Goal: Navigation & Orientation: Go to known website

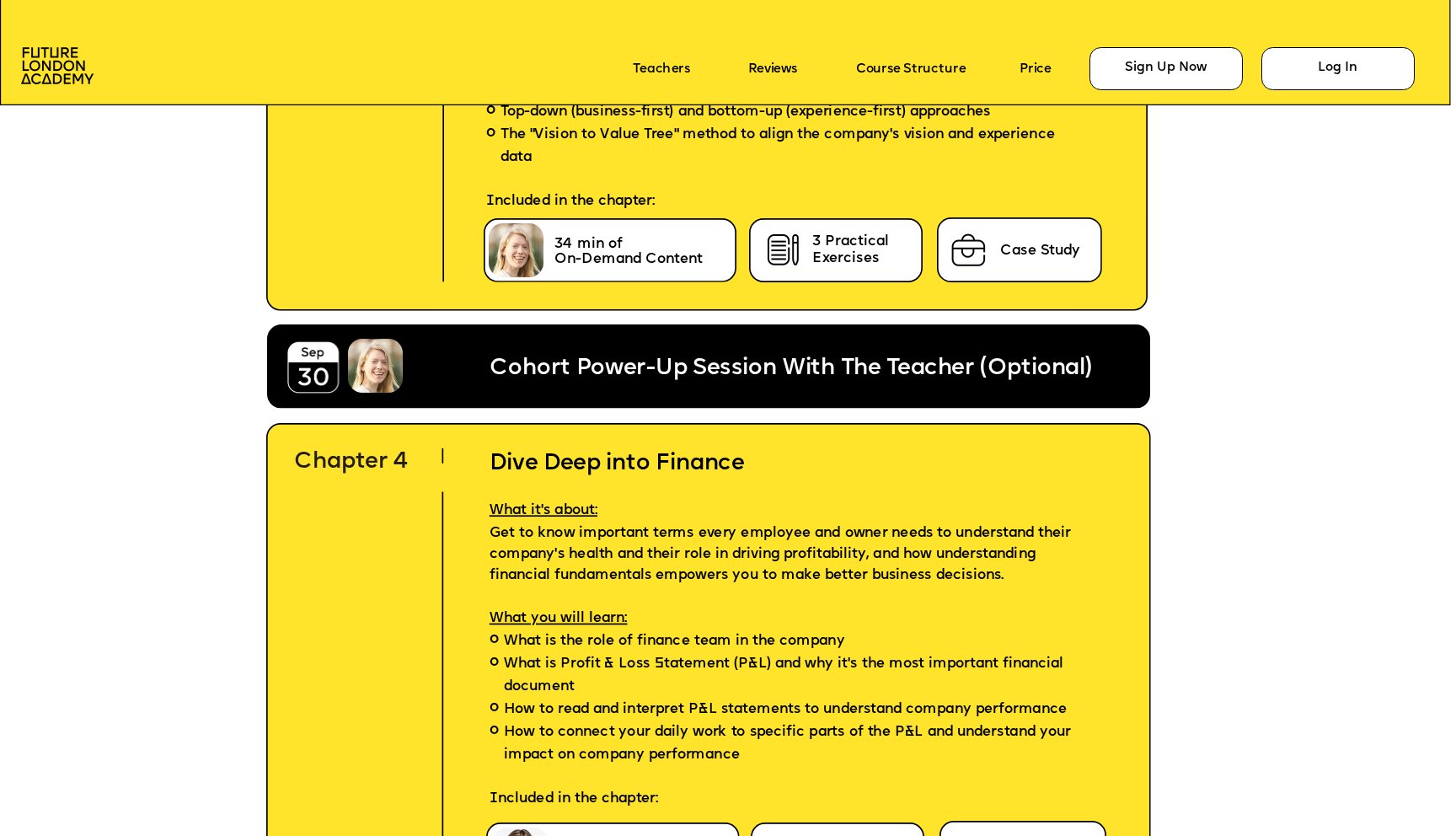
scroll to position [5788, 0]
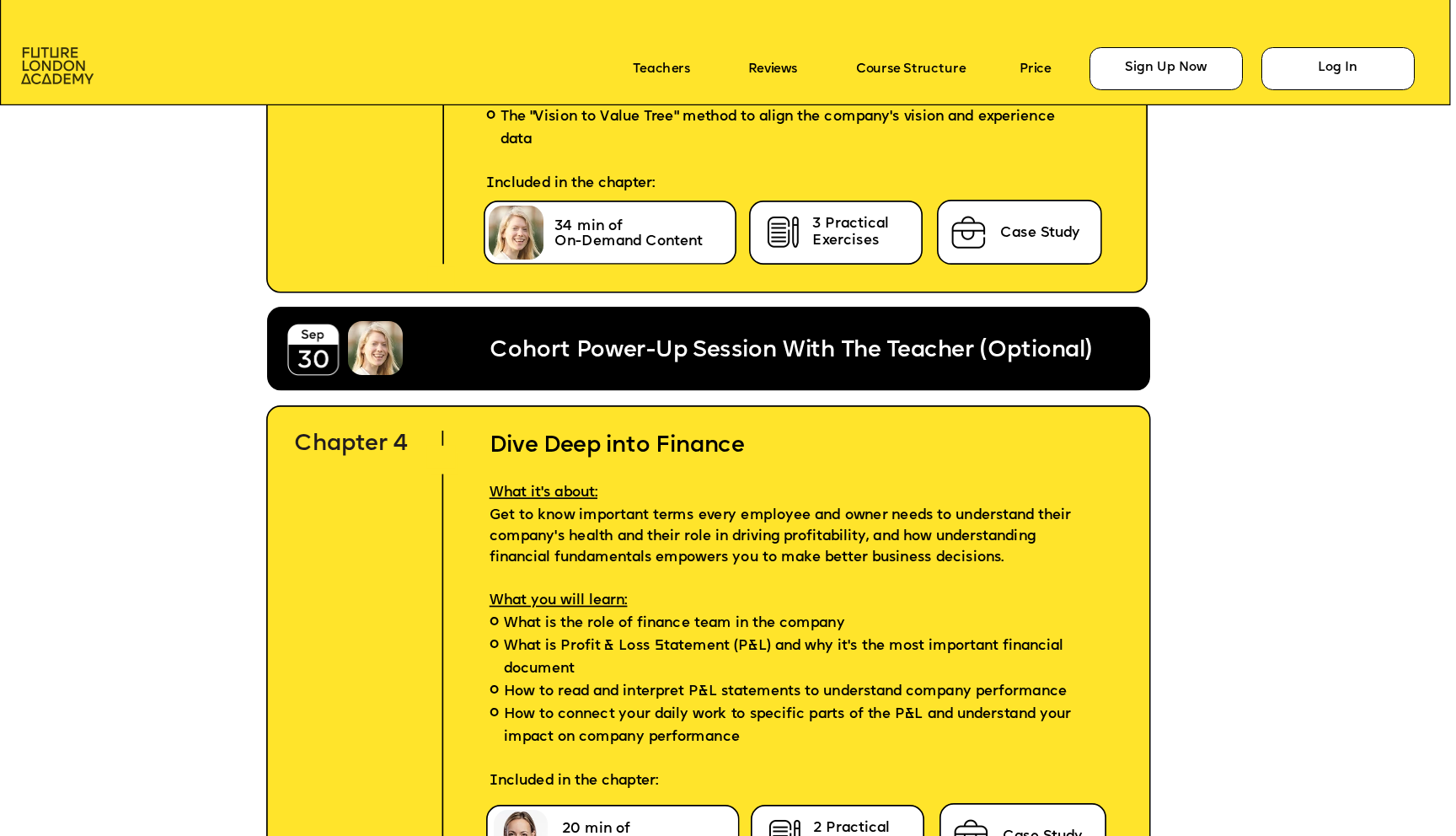
click at [65, 68] on img at bounding box center [57, 66] width 72 height 37
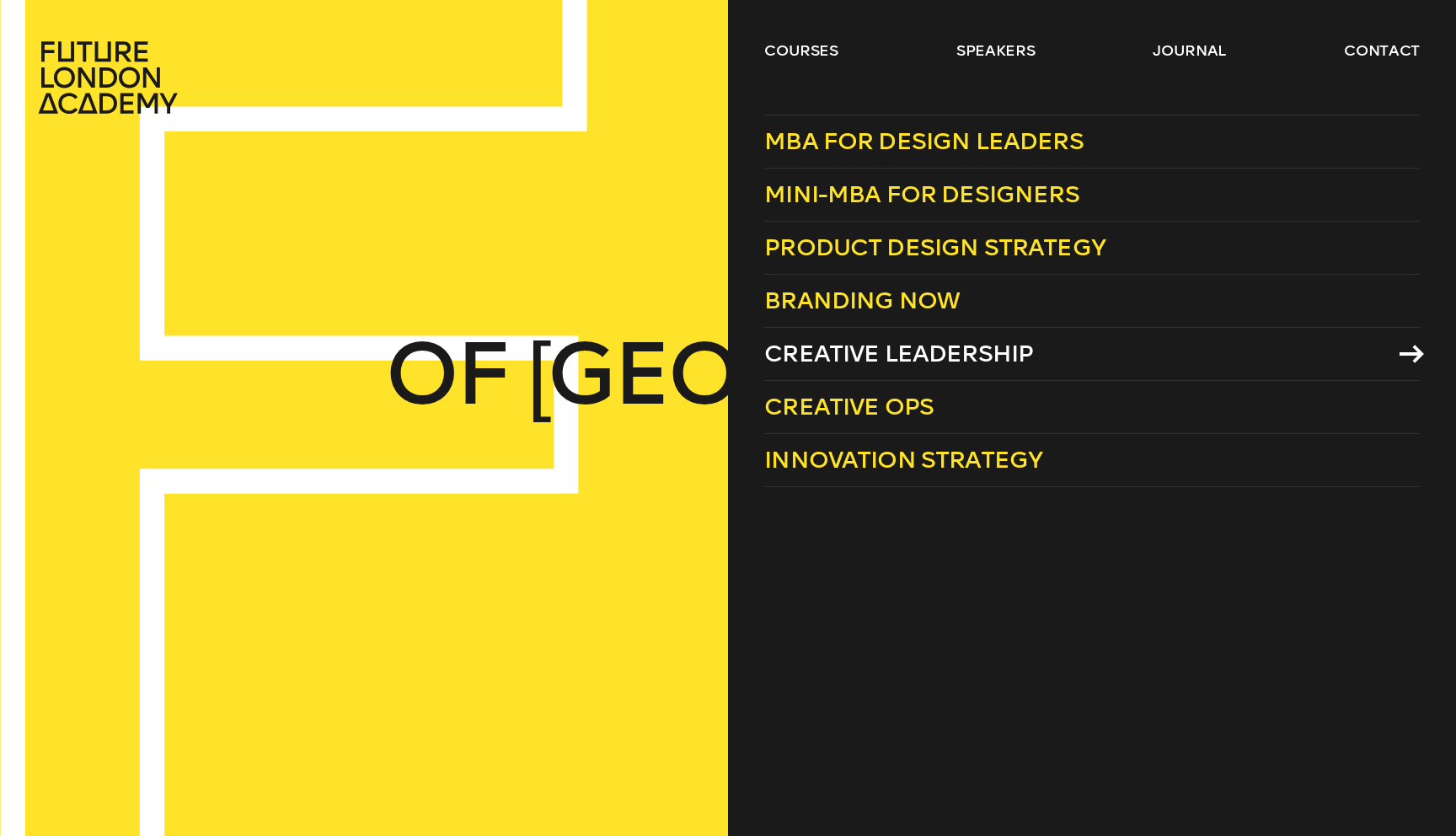
click at [816, 348] on span "Creative Leadership" at bounding box center [898, 353] width 269 height 28
